Goal: Find specific page/section: Find specific page/section

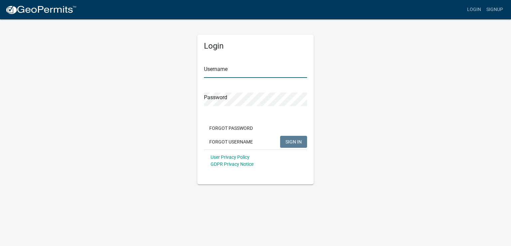
type input "[PERSON_NAME] Electric"
click at [288, 140] on span "SIGN IN" at bounding box center [294, 141] width 16 height 5
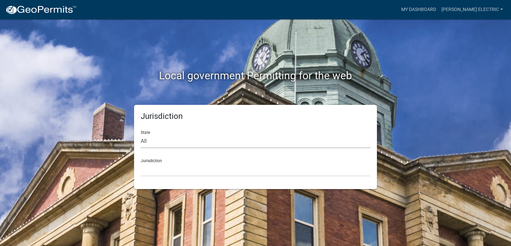
click at [231, 139] on select "All [US_STATE] [US_STATE] [US_STATE] [US_STATE] [US_STATE] [US_STATE] [US_STATE…" at bounding box center [256, 142] width 230 height 14
select select "[US_STATE]"
click at [141, 135] on select "All [US_STATE] [US_STATE] [US_STATE] [US_STATE] [US_STATE] [US_STATE] [US_STATE…" at bounding box center [256, 142] width 230 height 14
click at [204, 166] on select "City of [GEOGRAPHIC_DATA], [US_STATE] City of [GEOGRAPHIC_DATA], [US_STATE] Cit…" at bounding box center [256, 170] width 230 height 14
click at [132, 50] on div "Local government Permitting for the web" at bounding box center [256, 61] width 380 height 85
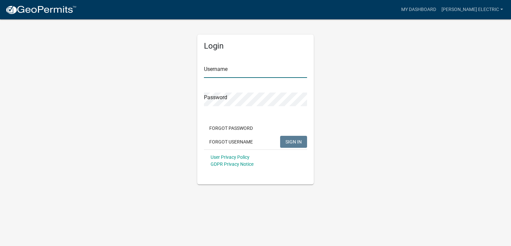
type input "[PERSON_NAME] Electric"
click at [285, 141] on button "SIGN IN" at bounding box center [293, 142] width 27 height 12
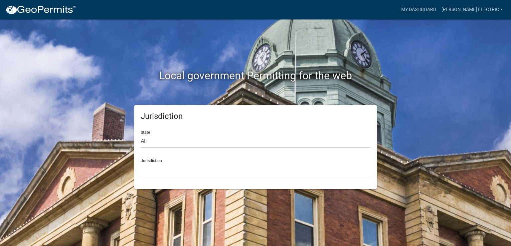
click at [205, 135] on select "All [US_STATE] [US_STATE] [US_STATE] [US_STATE] [US_STATE] [US_STATE] [US_STATE…" at bounding box center [256, 142] width 230 height 14
select select "[US_STATE]"
click at [141, 135] on select "All [US_STATE] [US_STATE] [US_STATE] [US_STATE] [US_STATE] [US_STATE] [US_STATE…" at bounding box center [256, 142] width 230 height 14
click at [209, 167] on select "City of [GEOGRAPHIC_DATA], [US_STATE] City of [GEOGRAPHIC_DATA], [US_STATE] Cit…" at bounding box center [256, 170] width 230 height 14
